Goal: Find specific page/section: Find specific page/section

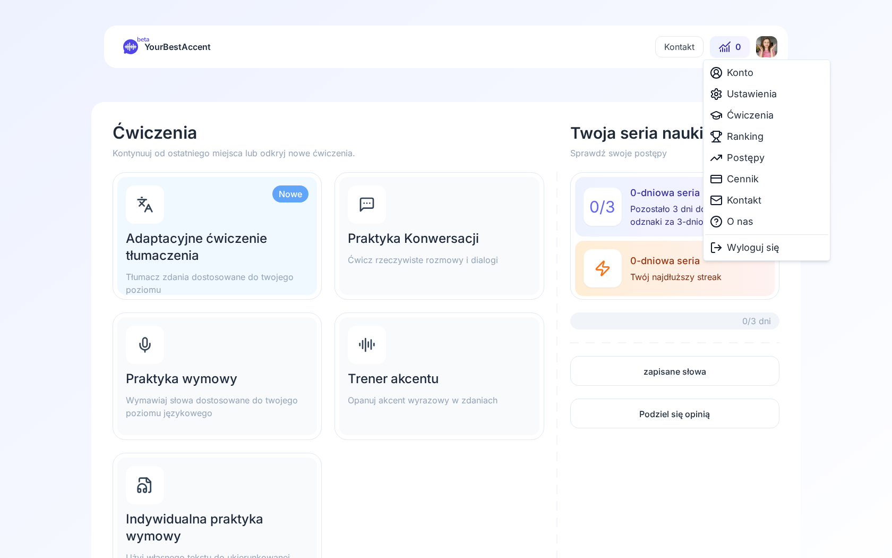
click at [769, 48] on html "beta YourBestAccent Kontakt 0 Ćwiczenia Kontynuuj od ostatniego miejsca lub odk…" at bounding box center [446, 279] width 892 height 558
click at [718, 224] on icon at bounding box center [716, 221] width 13 height 13
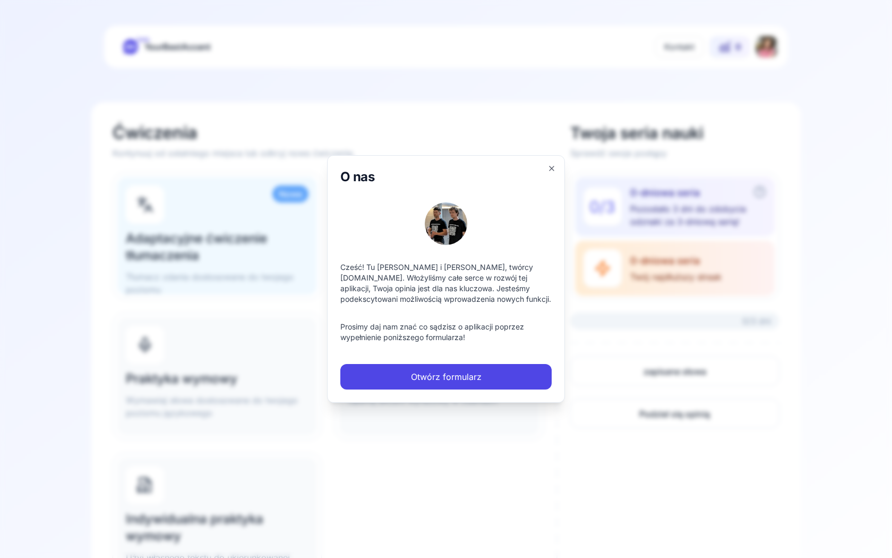
click at [551, 165] on icon "button" at bounding box center [551, 168] width 8 height 8
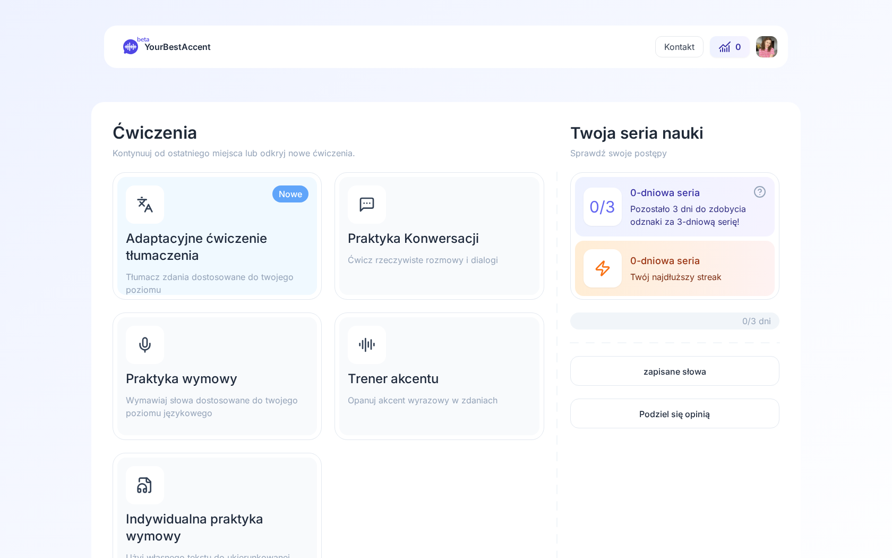
click at [760, 48] on html "beta YourBestAccent Kontakt 0 Ćwiczenia Kontynuuj od ostatniego miejsca lub odk…" at bounding box center [446, 279] width 892 height 558
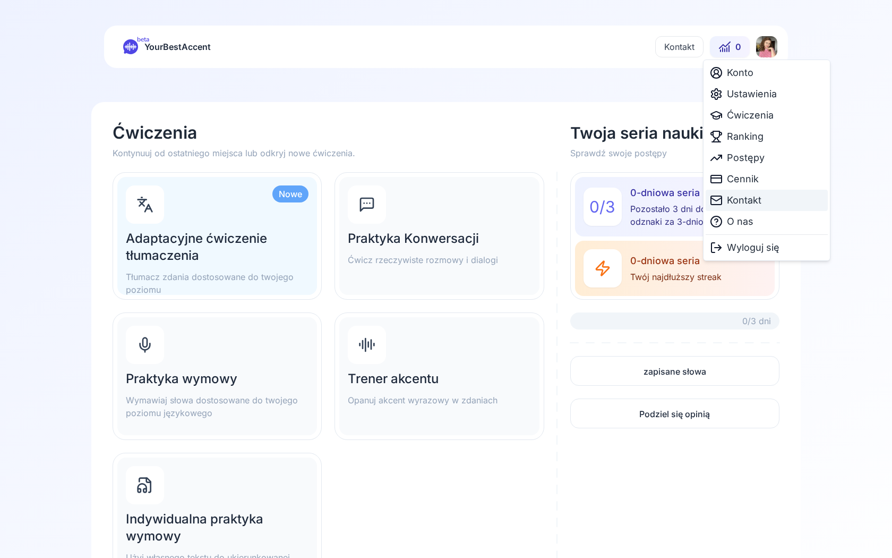
click at [732, 195] on span "Kontakt" at bounding box center [744, 200] width 35 height 15
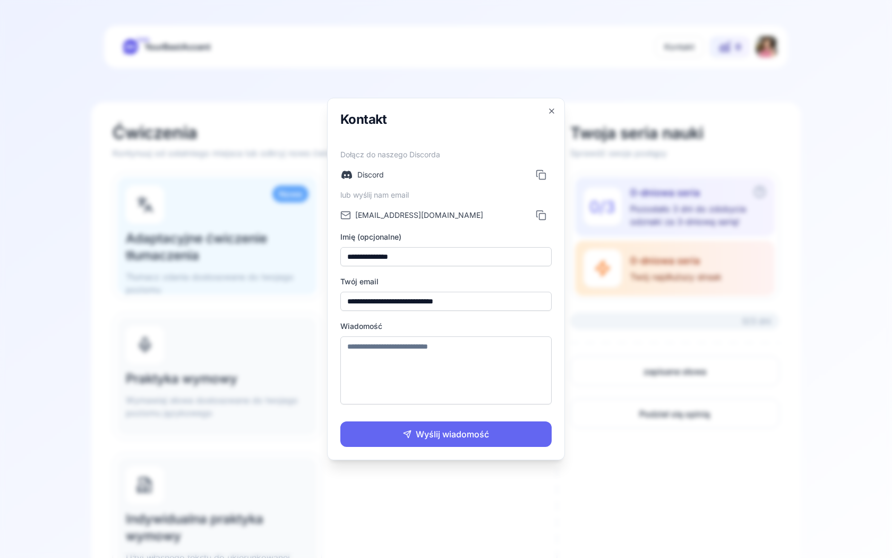
click at [554, 108] on icon "button" at bounding box center [551, 111] width 8 height 8
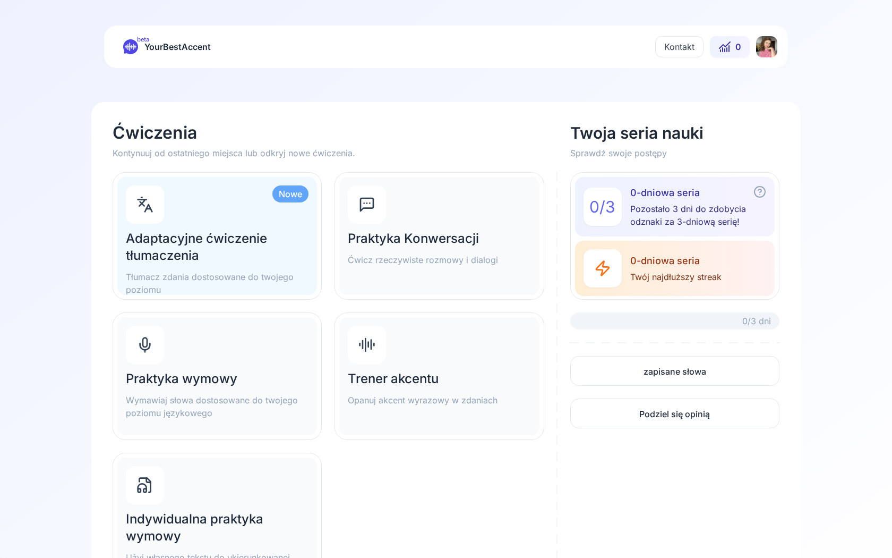
click at [768, 50] on html "beta YourBestAccent Kontakt 0 Ćwiczenia Kontynuuj od ostatniego miejsca lub odk…" at bounding box center [446, 279] width 892 height 558
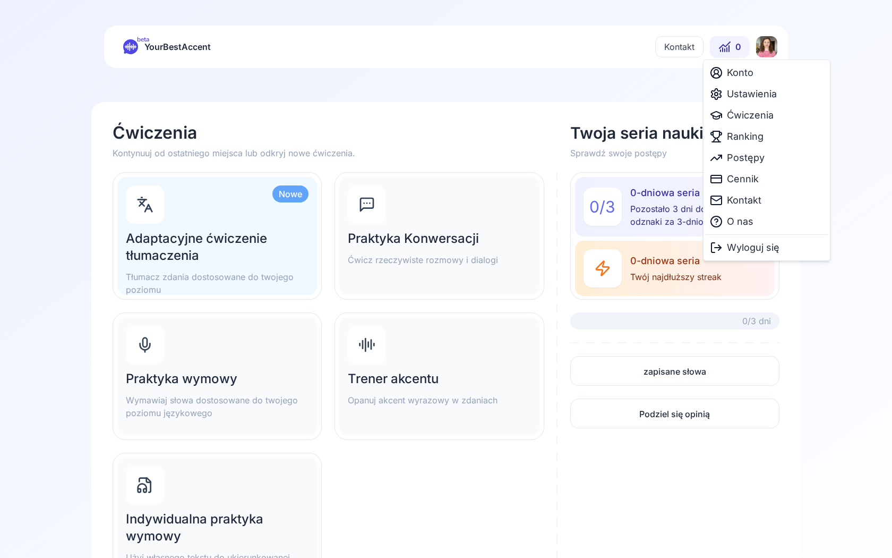
click at [375, 474] on html "beta YourBestAccent Kontakt 0 Ćwiczenia Kontynuuj od ostatniego miejsca lub odk…" at bounding box center [446, 279] width 892 height 558
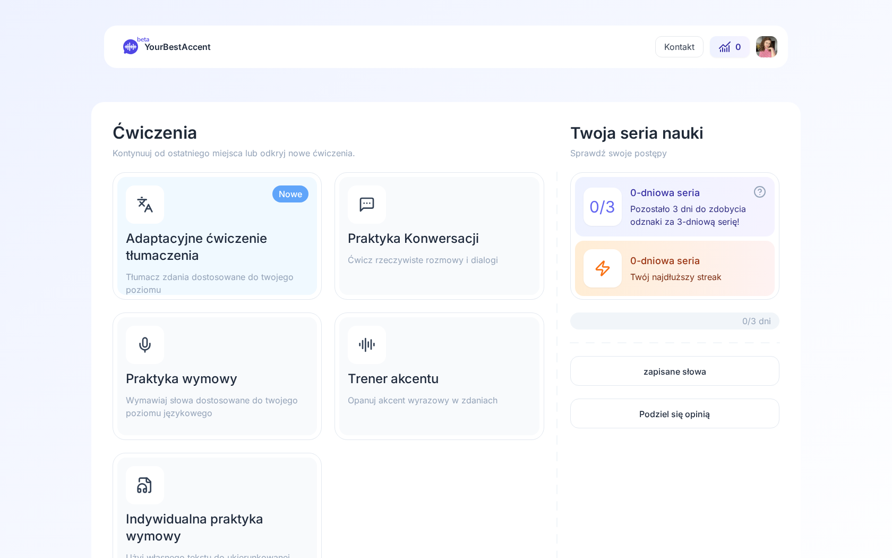
click at [150, 43] on span "YourBestAccent" at bounding box center [177, 46] width 66 height 15
click at [139, 43] on span "beta" at bounding box center [143, 39] width 12 height 8
click at [130, 43] on icon at bounding box center [130, 46] width 11 height 7
